Goal: Check status: Check status

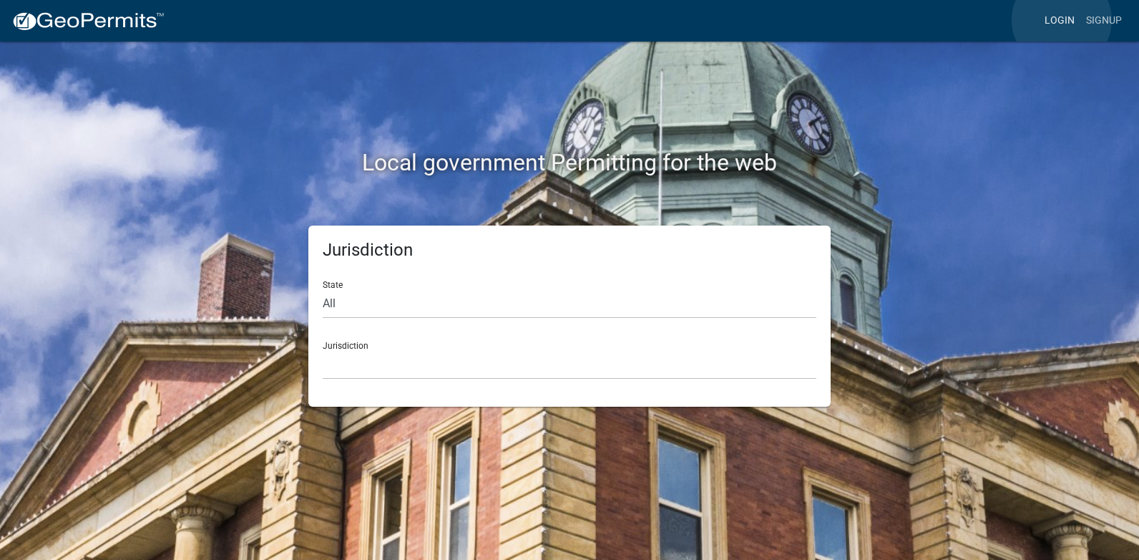
click at [1062, 20] on link "Login" at bounding box center [1059, 20] width 41 height 27
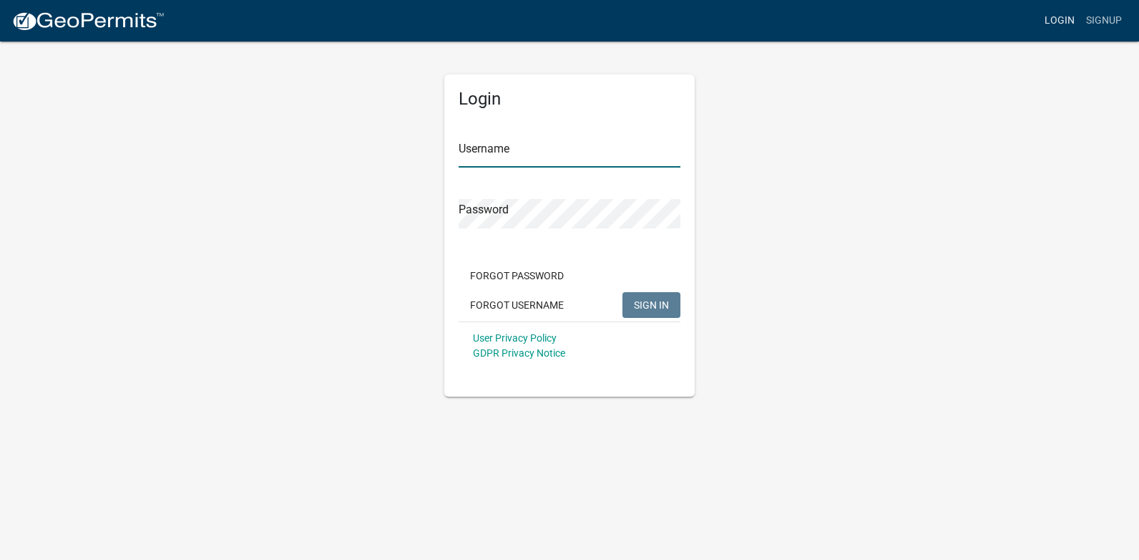
type input "ricktryon"
click at [645, 306] on span "SIGN IN" at bounding box center [651, 303] width 35 height 11
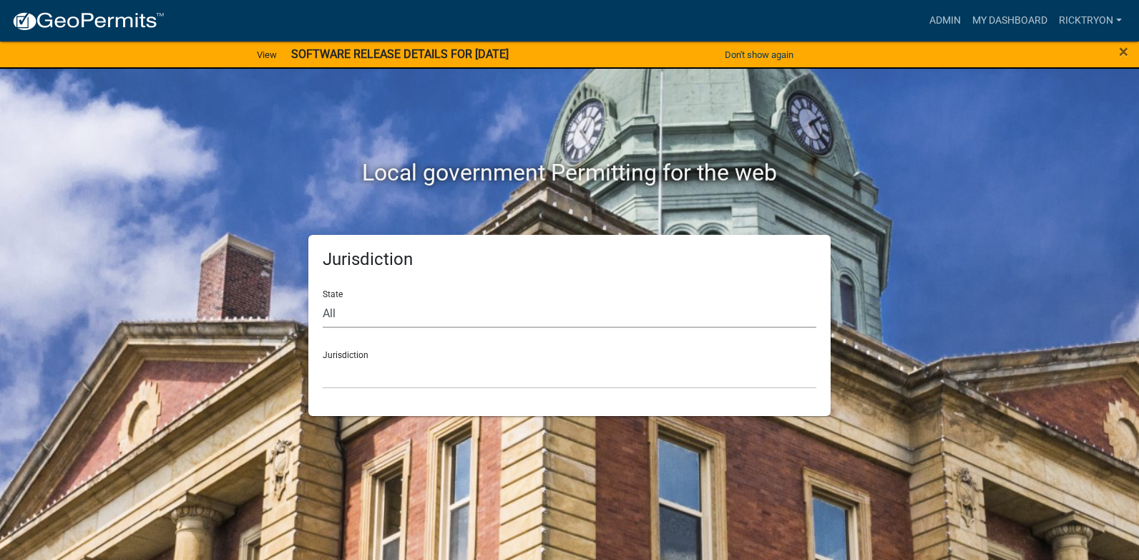
click at [351, 311] on select "All [US_STATE] [US_STATE] [US_STATE] [US_STATE] [US_STATE] [US_STATE] [US_STATE…" at bounding box center [570, 312] width 494 height 29
select select "[US_STATE]"
click at [323, 298] on select "All [US_STATE] [US_STATE] [US_STATE] [US_STATE] [US_STATE] [US_STATE] [US_STATE…" at bounding box center [570, 312] width 494 height 29
click at [363, 365] on select "City of [GEOGRAPHIC_DATA], [US_STATE] City of [GEOGRAPHIC_DATA], [US_STATE] Cit…" at bounding box center [570, 373] width 494 height 29
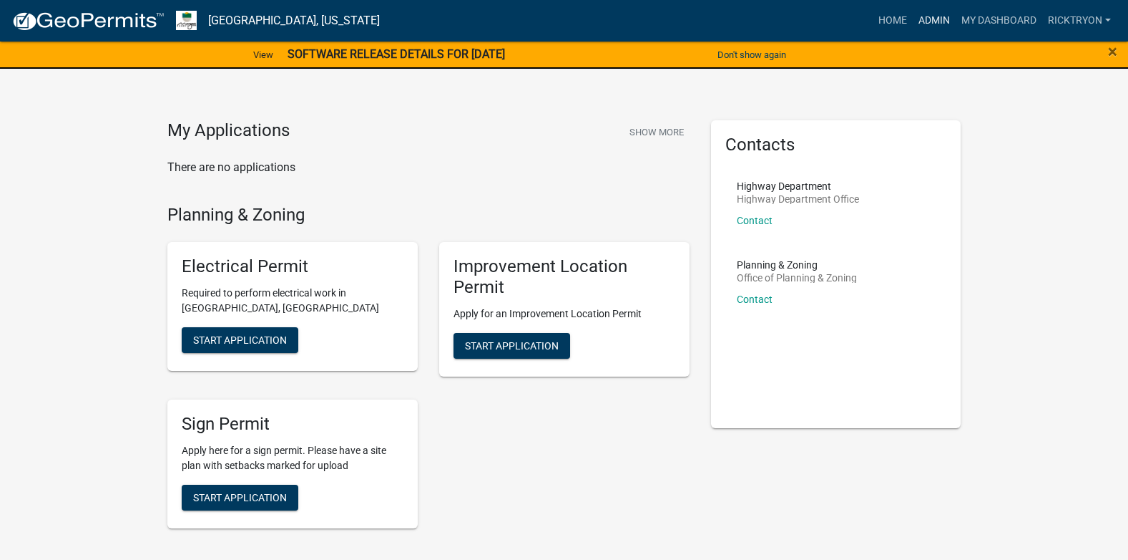
click at [920, 19] on link "Admin" at bounding box center [934, 20] width 43 height 27
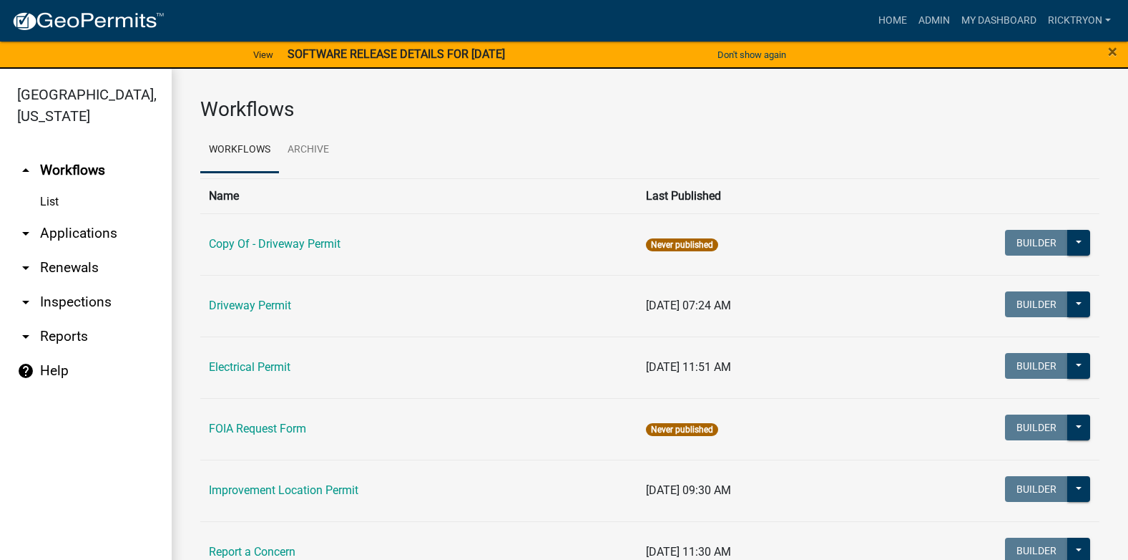
click at [57, 229] on link "arrow_drop_down Applications" at bounding box center [86, 233] width 172 height 34
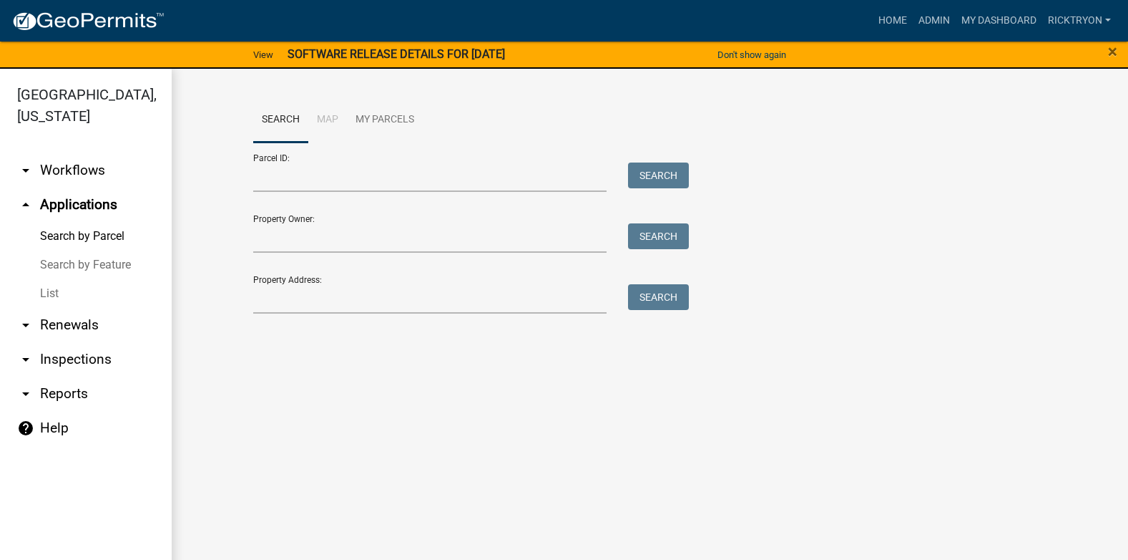
click at [56, 291] on link "List" at bounding box center [86, 293] width 172 height 29
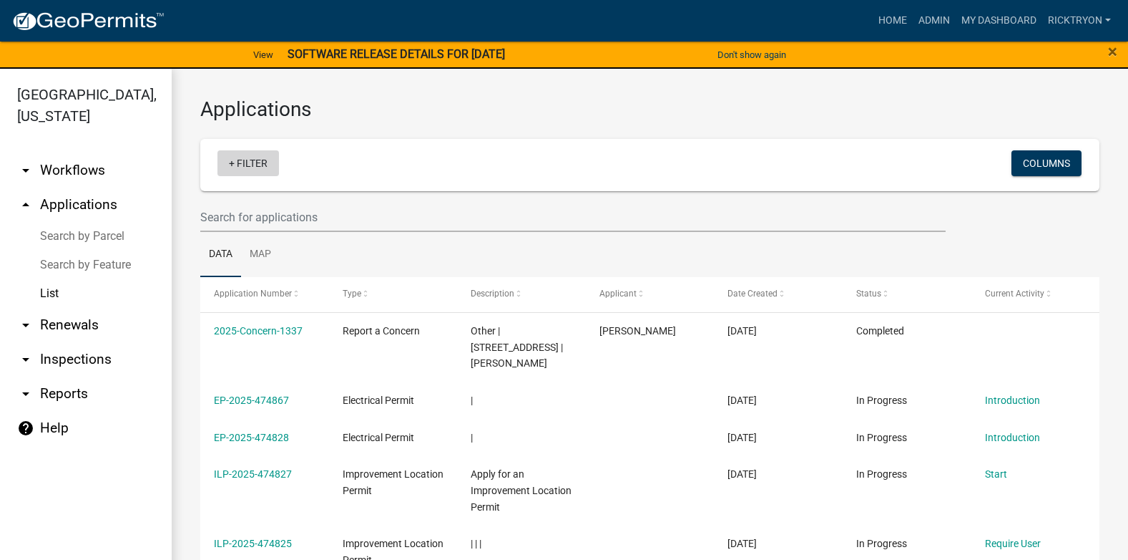
click at [235, 165] on link "+ Filter" at bounding box center [249, 163] width 62 height 26
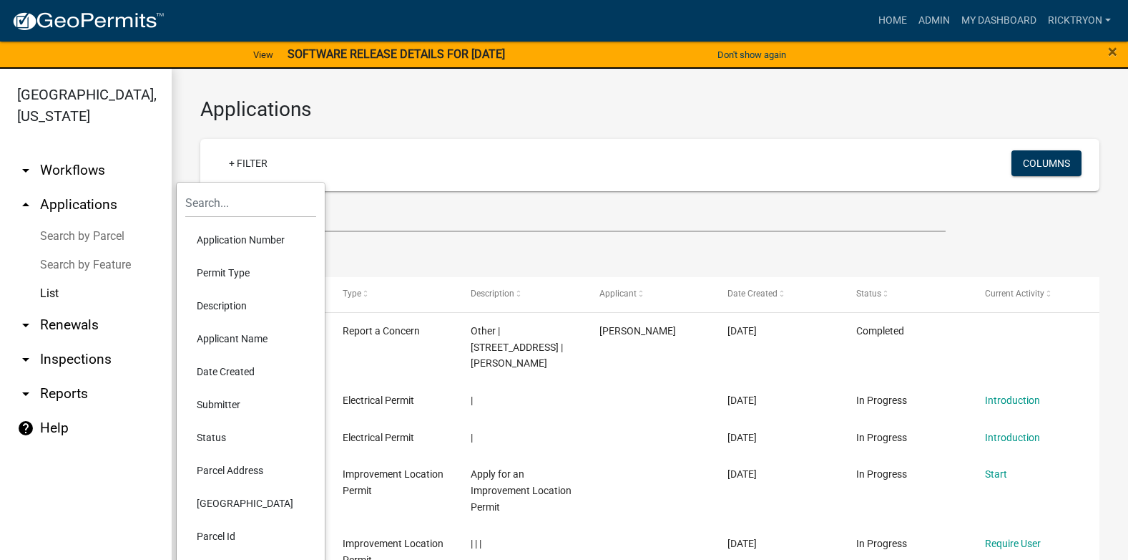
click at [240, 233] on li "Application Number" at bounding box center [250, 239] width 131 height 33
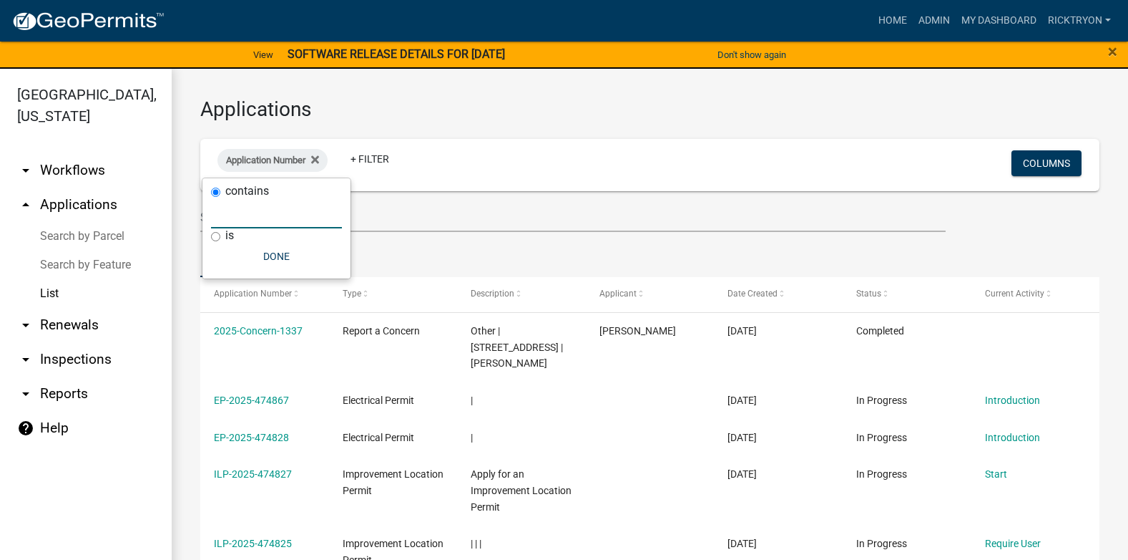
click at [237, 215] on input "text" at bounding box center [276, 213] width 131 height 29
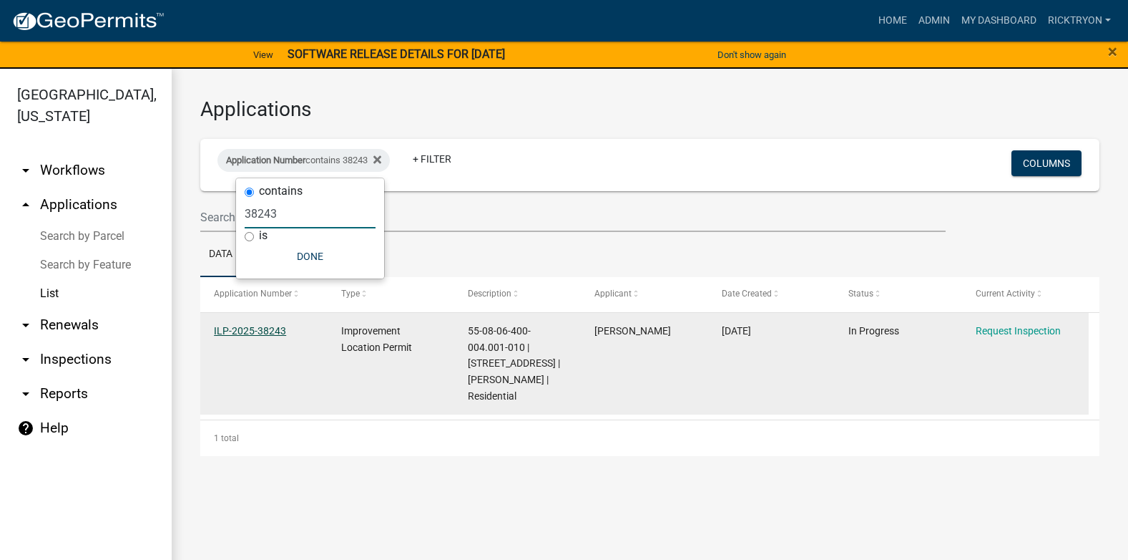
type input "38243"
click at [254, 329] on link "ILP-2025-38243" at bounding box center [250, 330] width 72 height 11
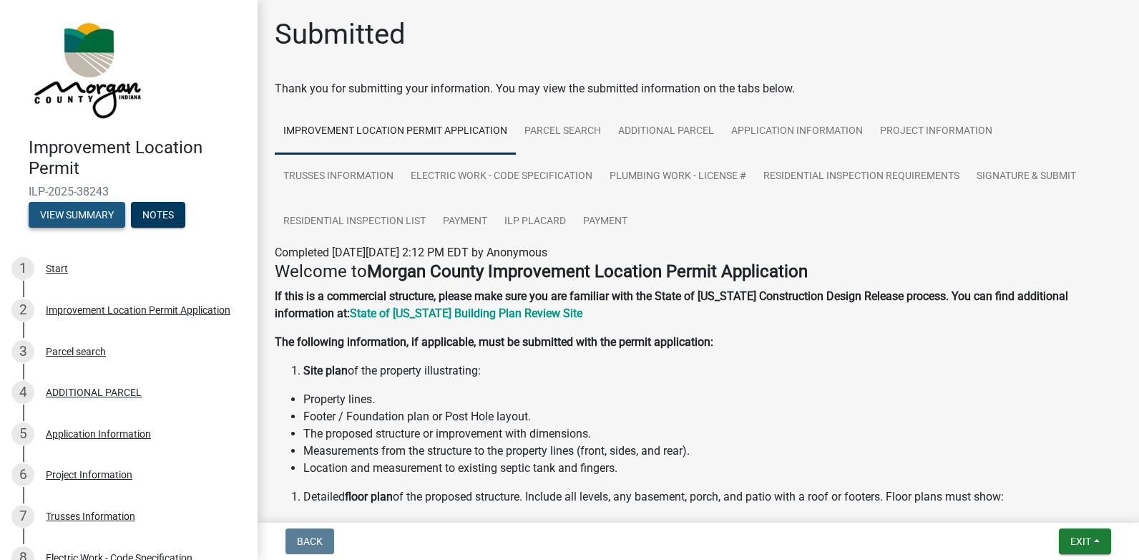
click at [85, 213] on button "View Summary" at bounding box center [77, 215] width 97 height 26
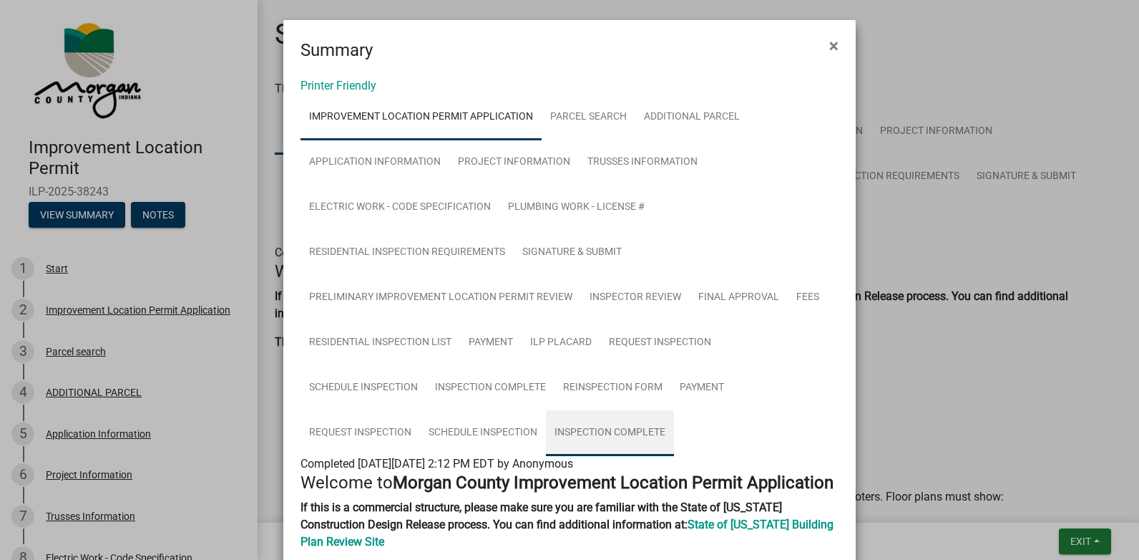
click at [591, 425] on link "Inspection Complete" at bounding box center [610, 433] width 128 height 46
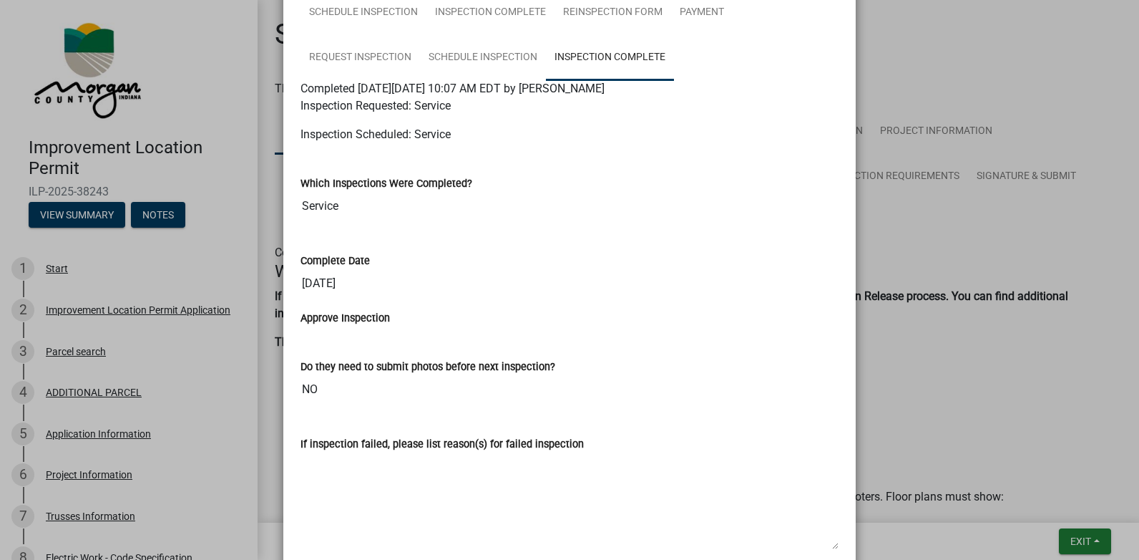
scroll to position [358, 0]
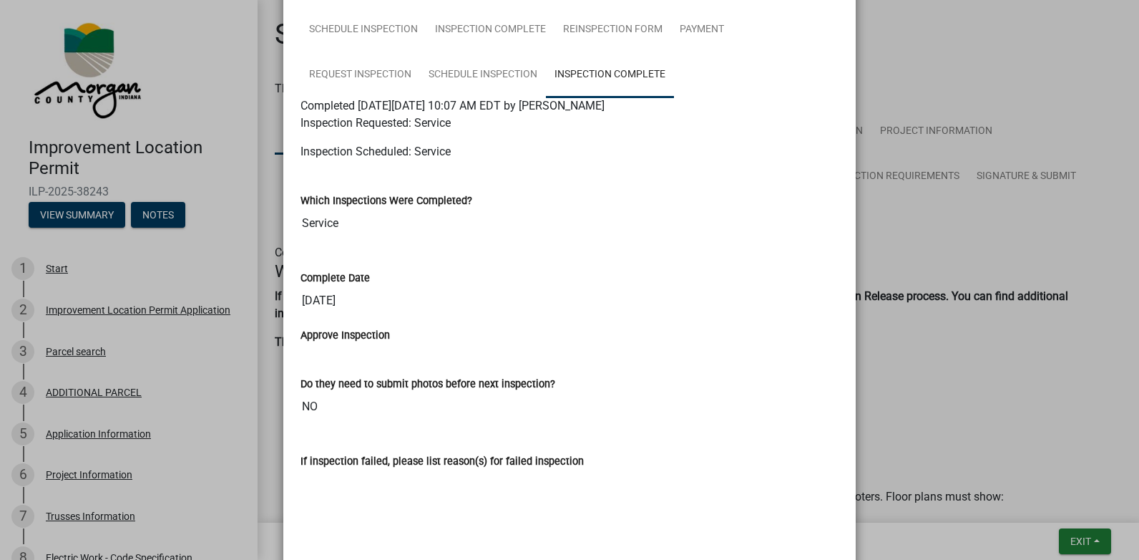
click at [1078, 534] on ngb-modal-window "Summary × Printer Friendly Improvement Location Permit Application Parcel searc…" at bounding box center [569, 280] width 1139 height 560
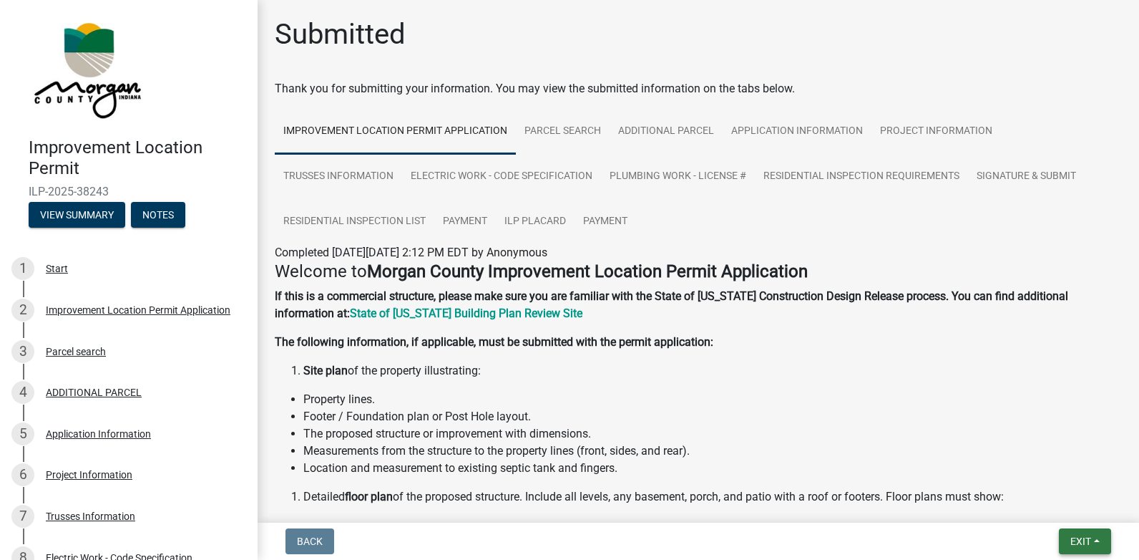
click at [1075, 535] on span "Exit" at bounding box center [1080, 540] width 21 height 11
click at [1055, 513] on button "Save & Exit" at bounding box center [1054, 504] width 114 height 34
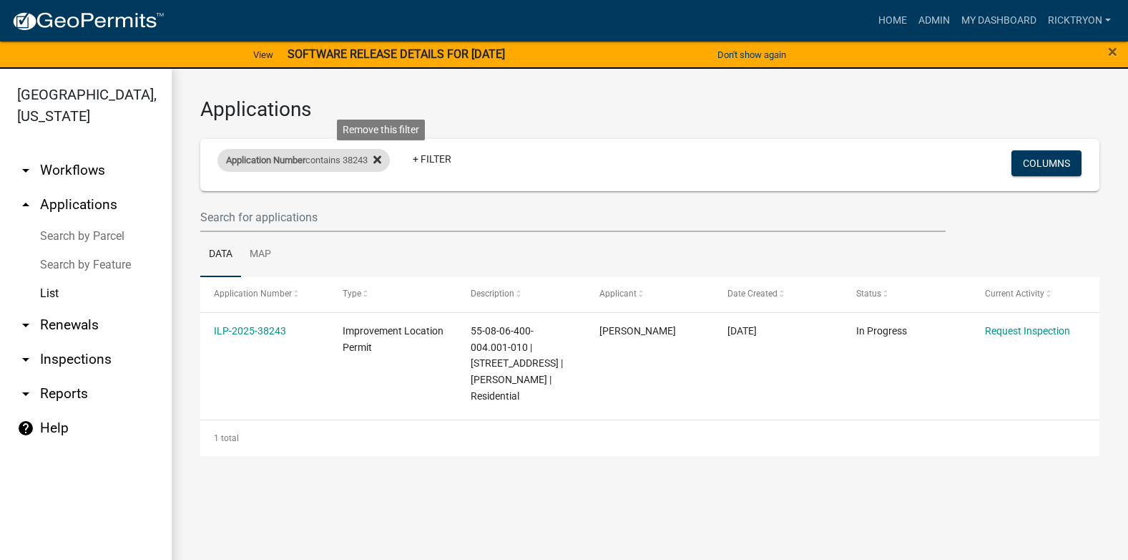
click at [381, 159] on icon at bounding box center [377, 159] width 8 height 11
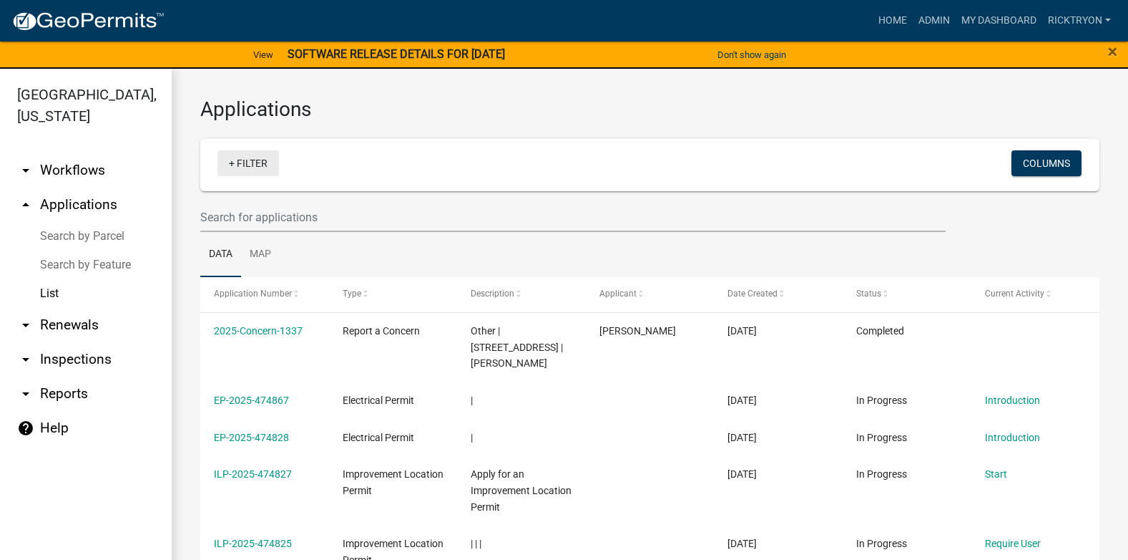
click at [252, 167] on link "+ Filter" at bounding box center [249, 163] width 62 height 26
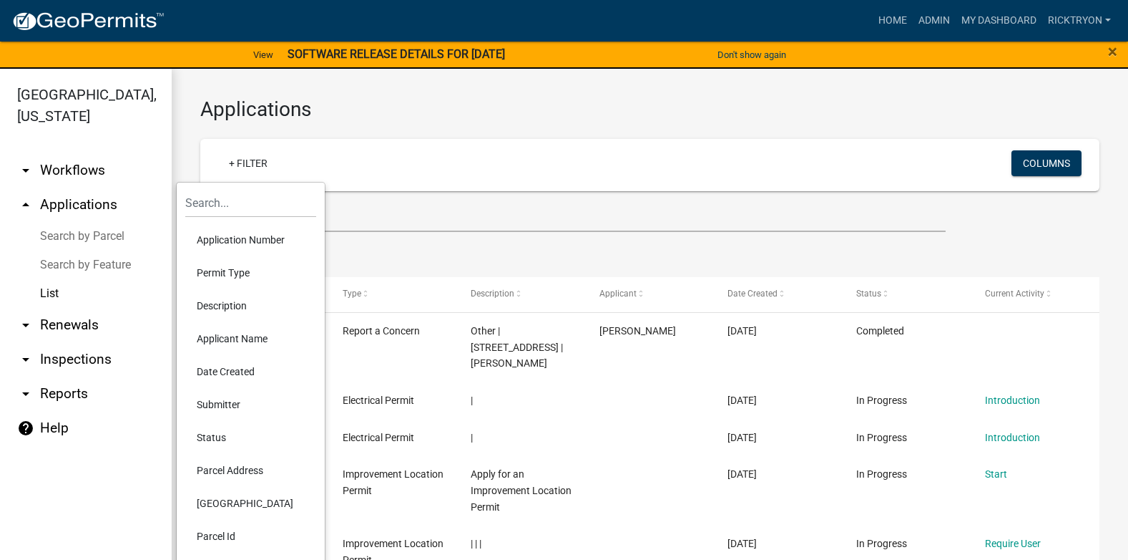
click at [217, 235] on li "Application Number" at bounding box center [250, 239] width 131 height 33
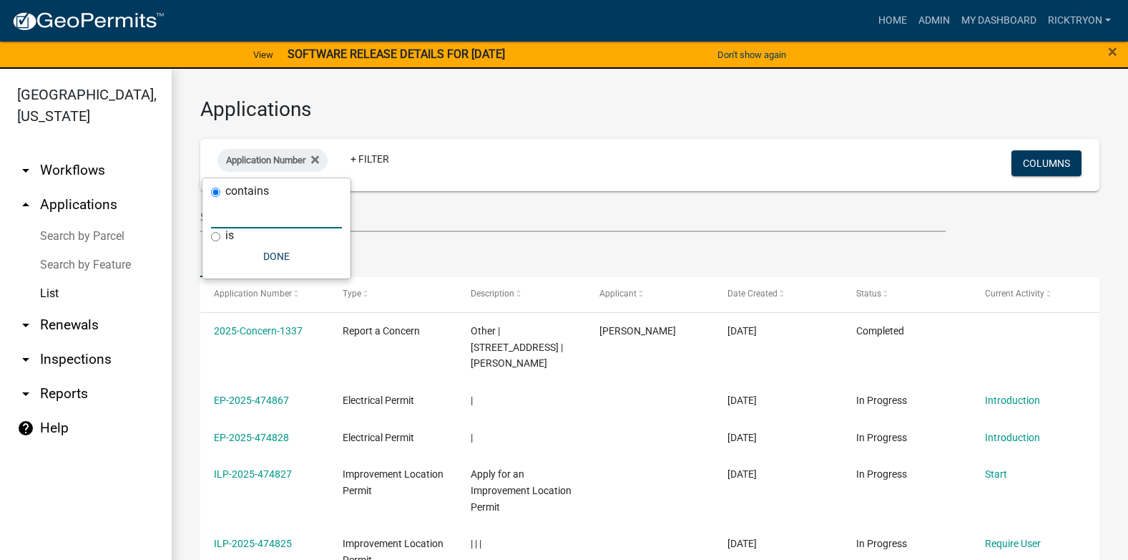
click at [239, 215] on input "text" at bounding box center [276, 213] width 131 height 29
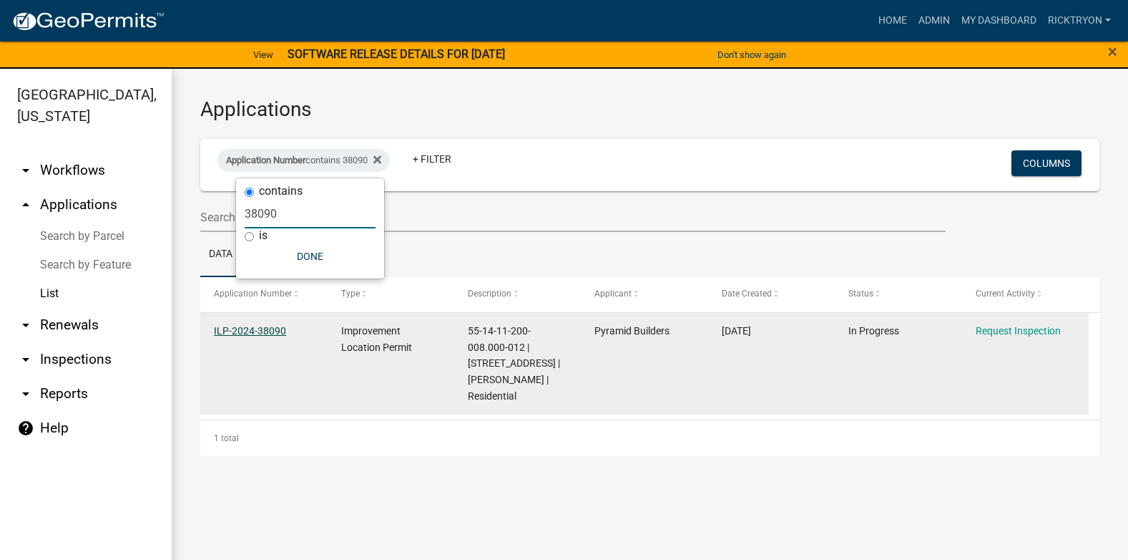
type input "38090"
click at [250, 333] on link "ILP-2024-38090" at bounding box center [250, 330] width 72 height 11
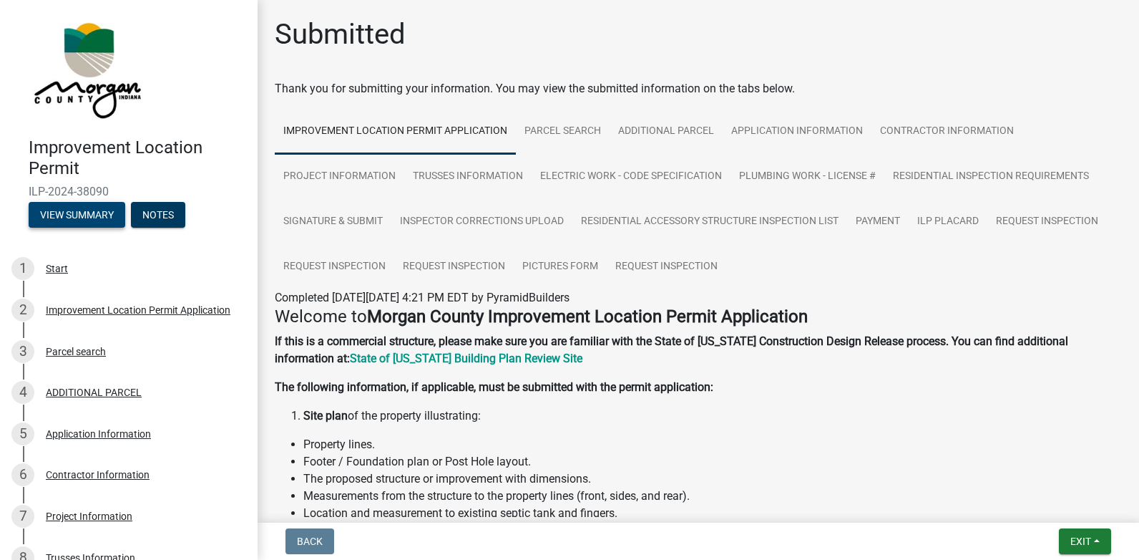
click at [86, 215] on button "View Summary" at bounding box center [77, 215] width 97 height 26
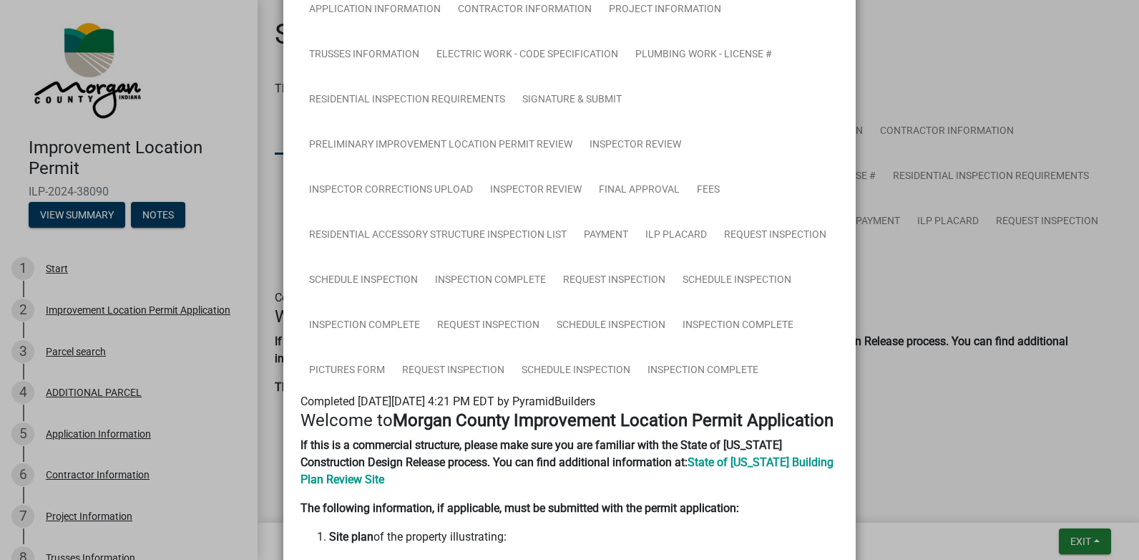
scroll to position [358, 0]
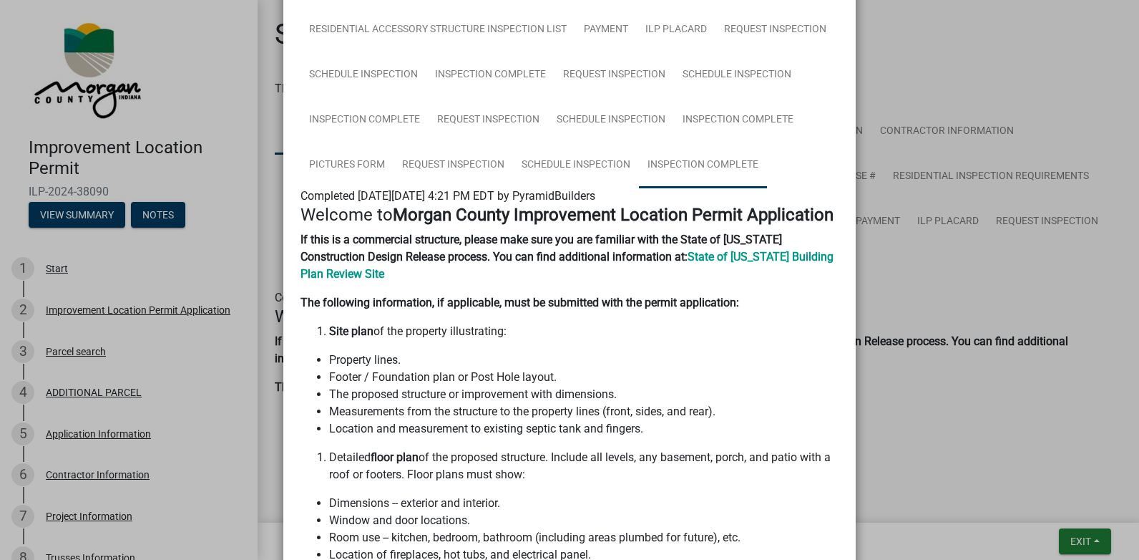
click at [704, 162] on link "Inspection Complete" at bounding box center [703, 165] width 128 height 46
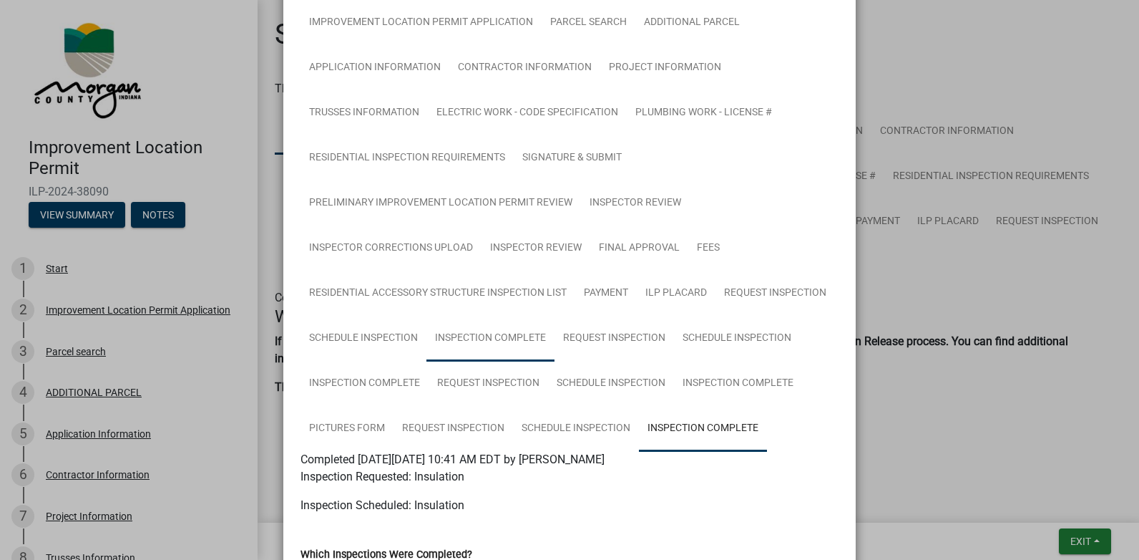
scroll to position [72, 0]
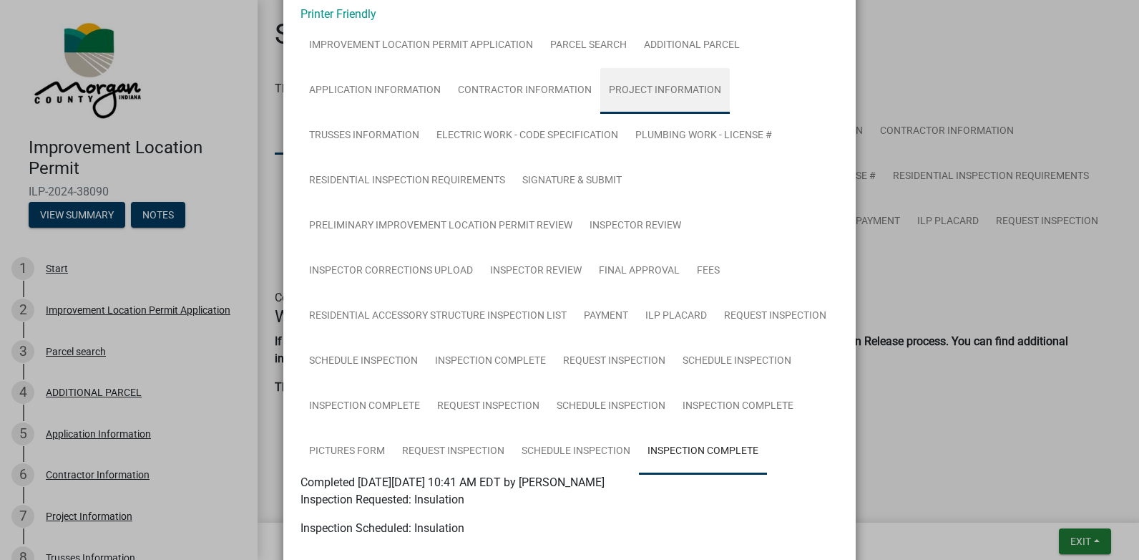
click at [678, 87] on link "Project Information" at bounding box center [665, 91] width 130 height 46
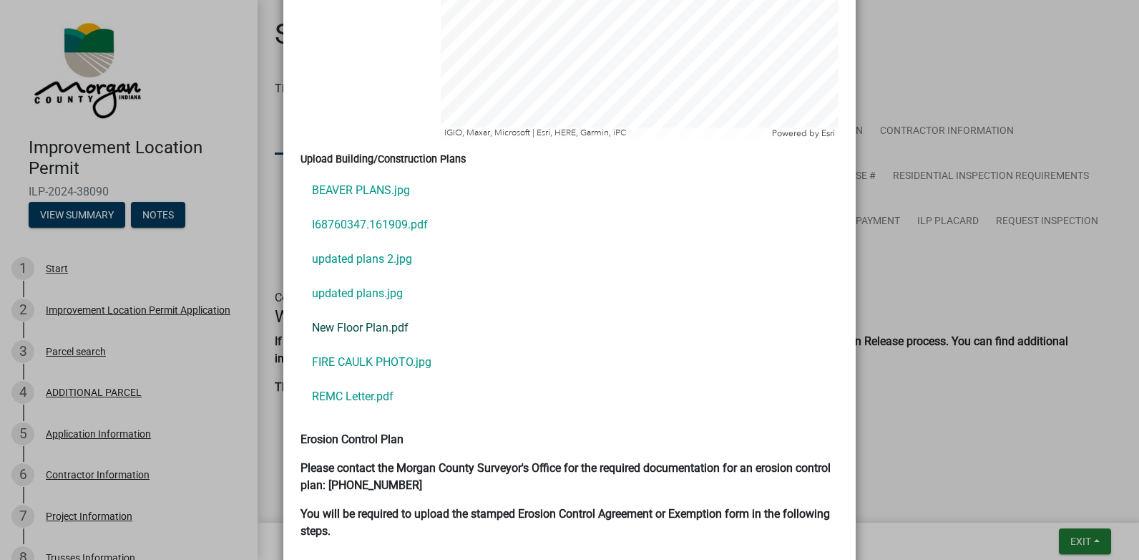
scroll to position [3220, 0]
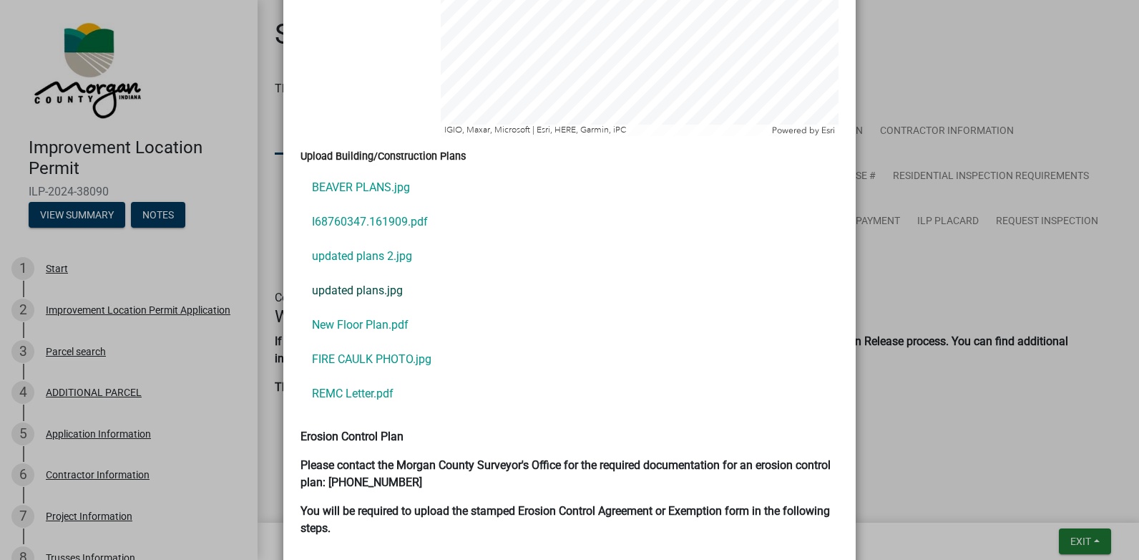
click at [333, 273] on link "updated plans.jpg" at bounding box center [570, 290] width 538 height 34
click at [354, 239] on link "updated plans 2.jpg" at bounding box center [570, 256] width 538 height 34
click at [334, 174] on link "BEAVER PLANS.jpg" at bounding box center [570, 187] width 538 height 34
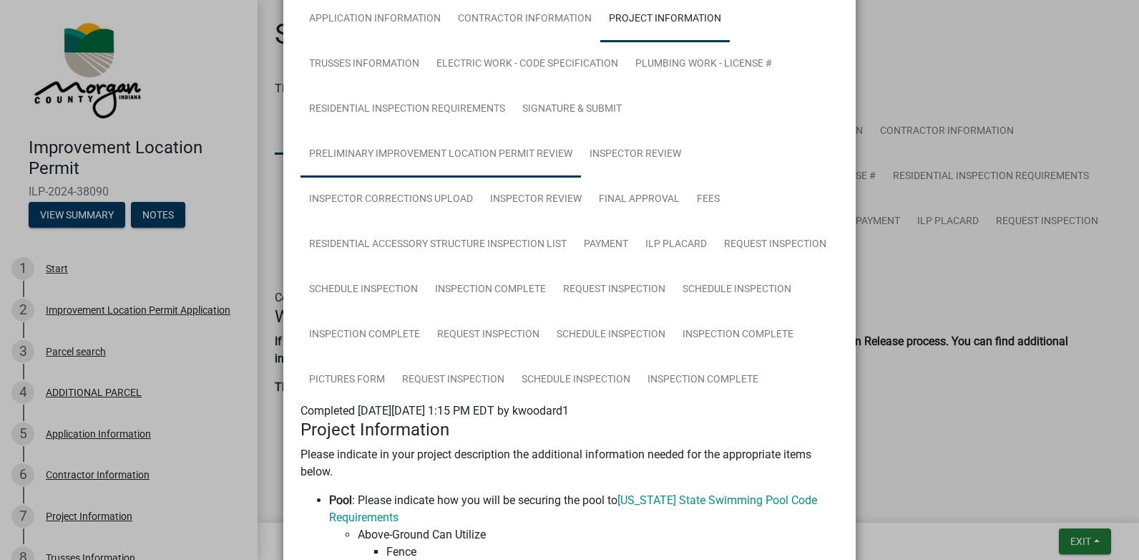
scroll to position [0, 0]
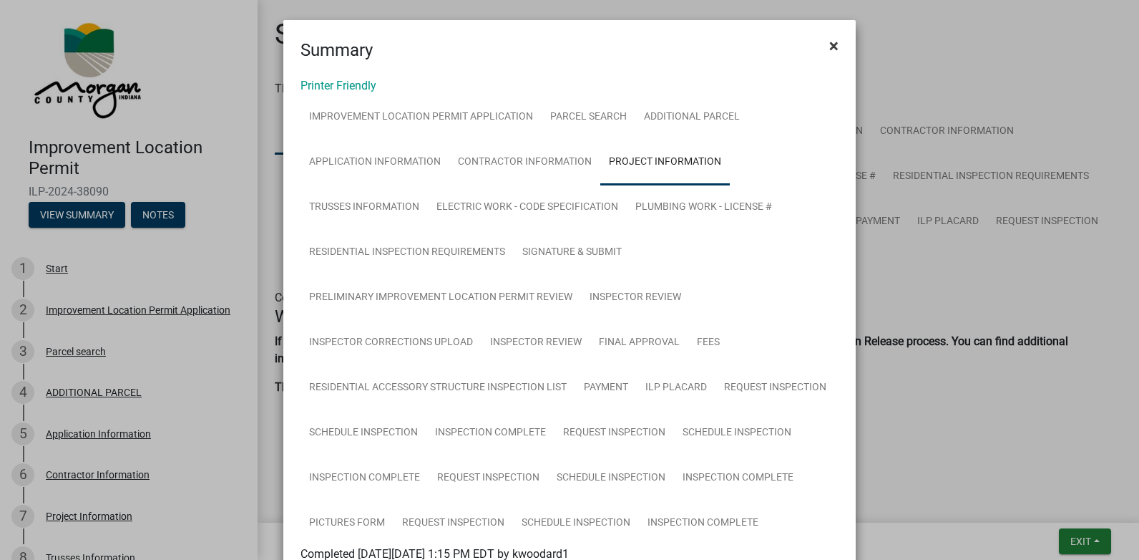
click at [818, 49] on button "×" at bounding box center [834, 46] width 32 height 40
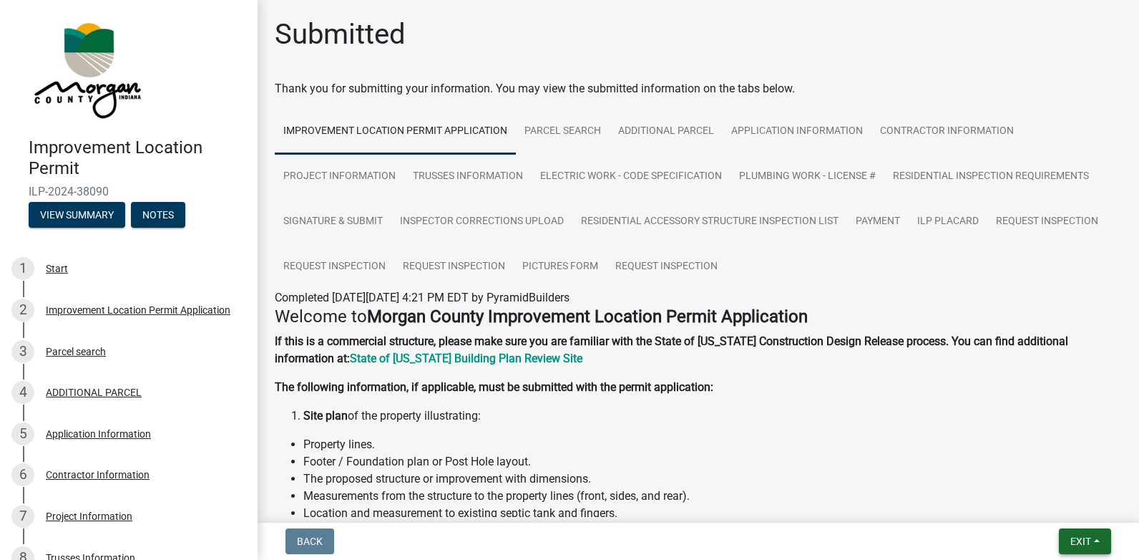
click at [1089, 538] on span "Exit" at bounding box center [1080, 540] width 21 height 11
click at [1053, 498] on button "Save & Exit" at bounding box center [1054, 504] width 114 height 34
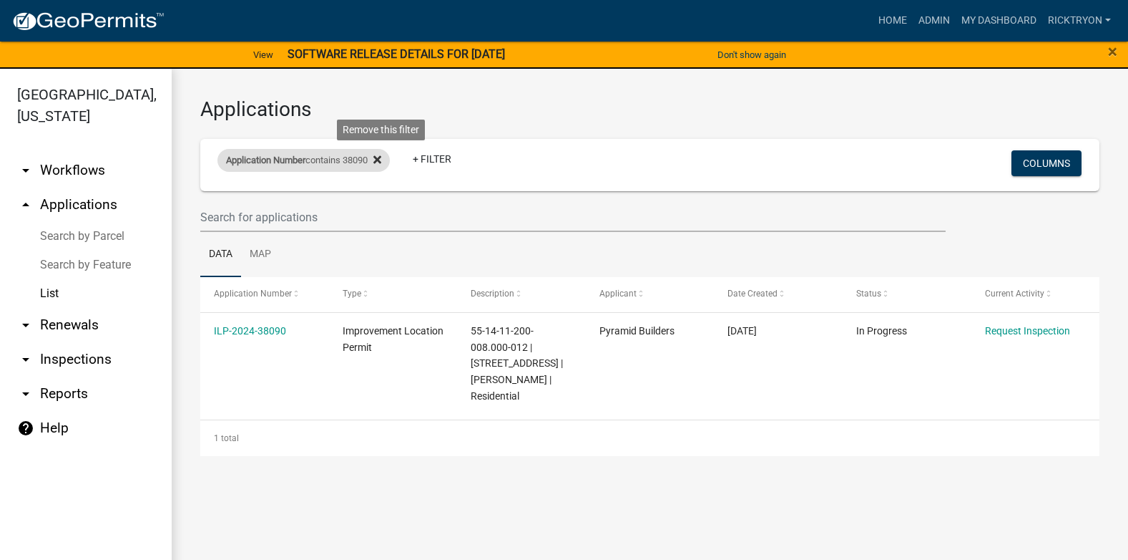
click at [381, 158] on icon at bounding box center [377, 159] width 8 height 11
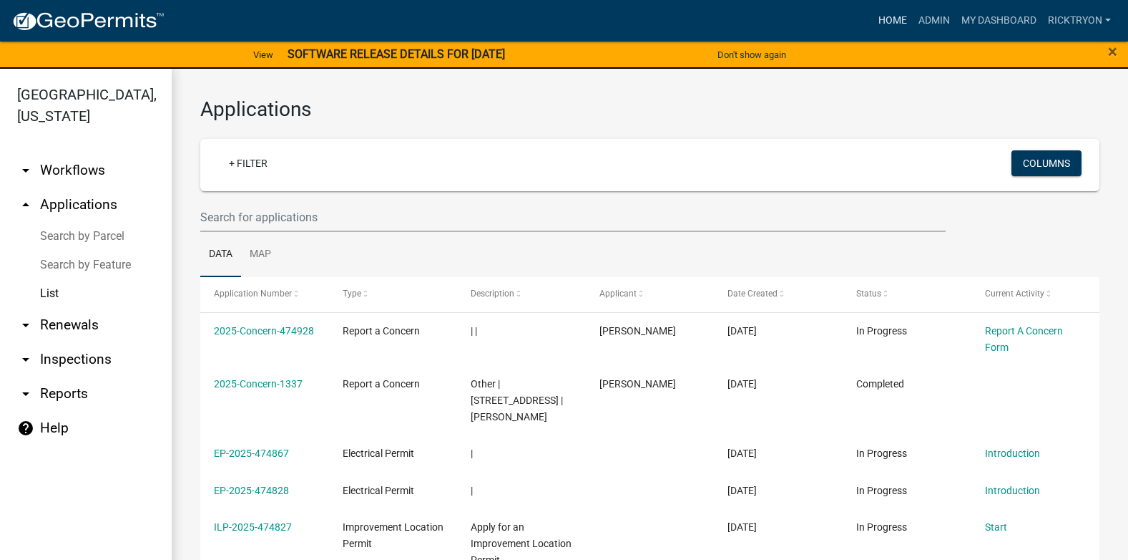
click at [889, 17] on link "Home" at bounding box center [893, 20] width 40 height 27
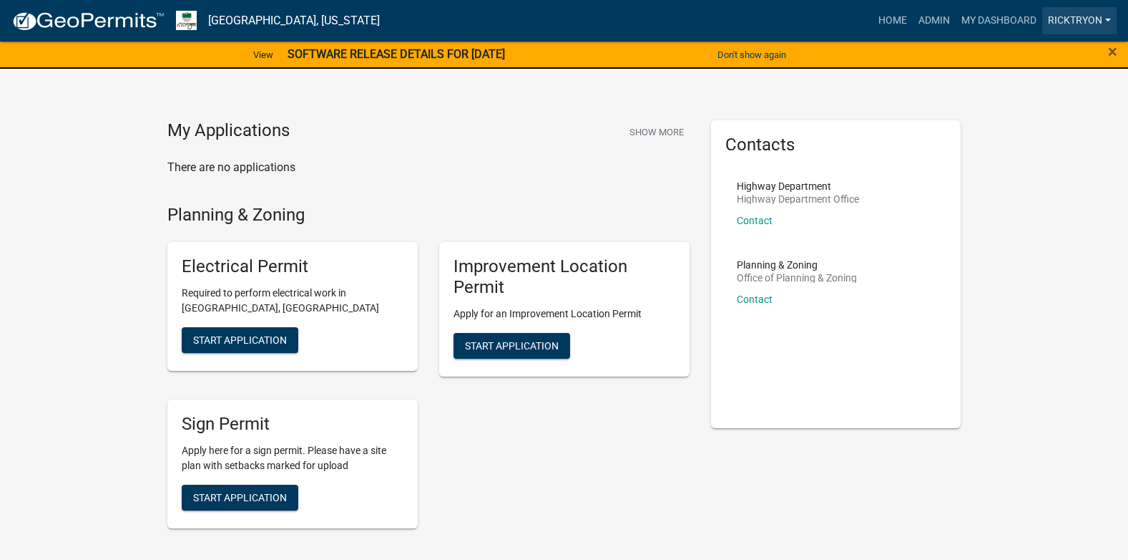
click at [1068, 18] on link "ricktryon" at bounding box center [1079, 20] width 74 height 27
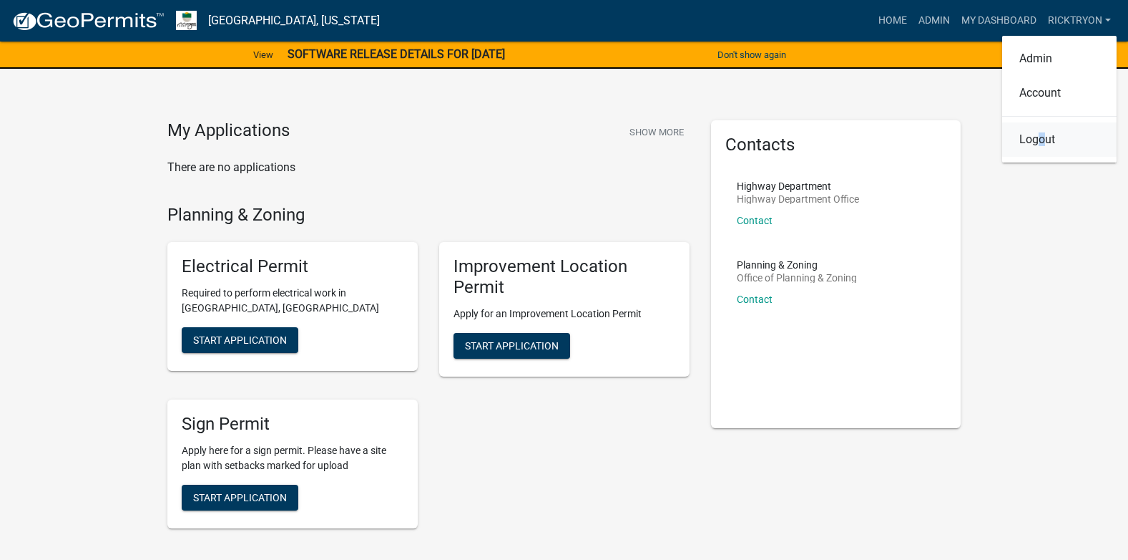
click at [1042, 140] on link "Logout" at bounding box center [1059, 139] width 114 height 34
